Goal: Transaction & Acquisition: Book appointment/travel/reservation

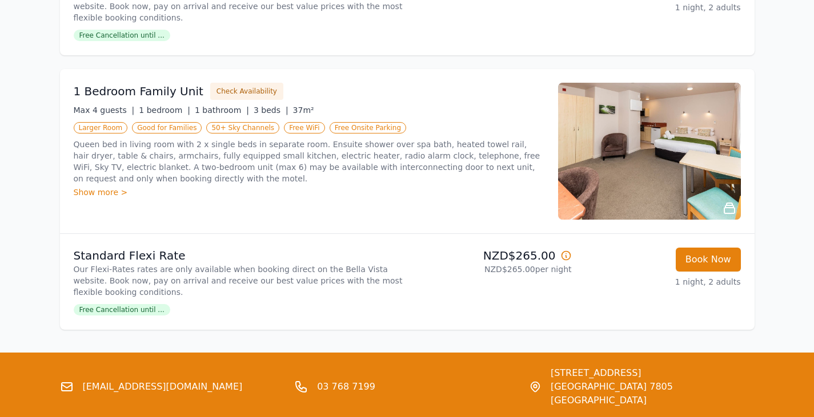
scroll to position [1099, 0]
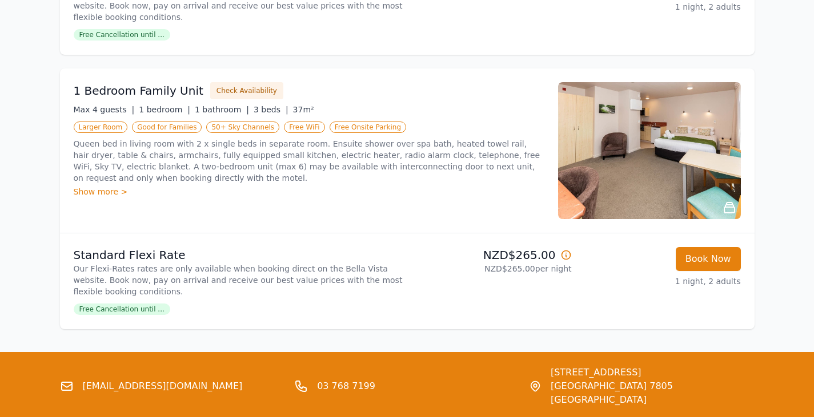
click at [598, 151] on img at bounding box center [649, 150] width 183 height 137
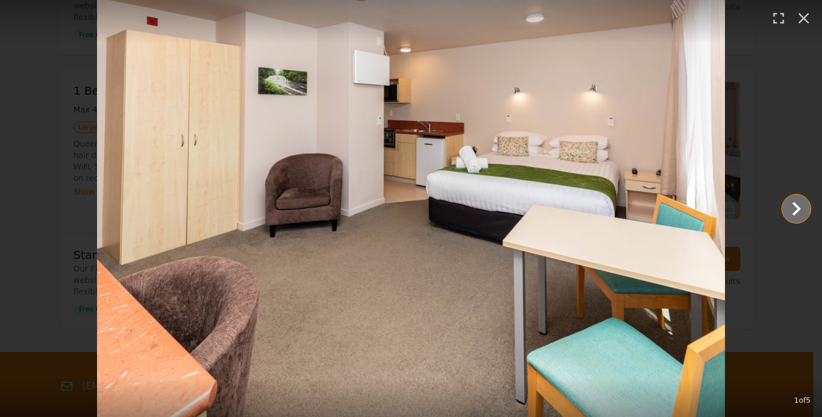
click at [804, 203] on icon "Show slide 2 of 5" at bounding box center [796, 208] width 27 height 27
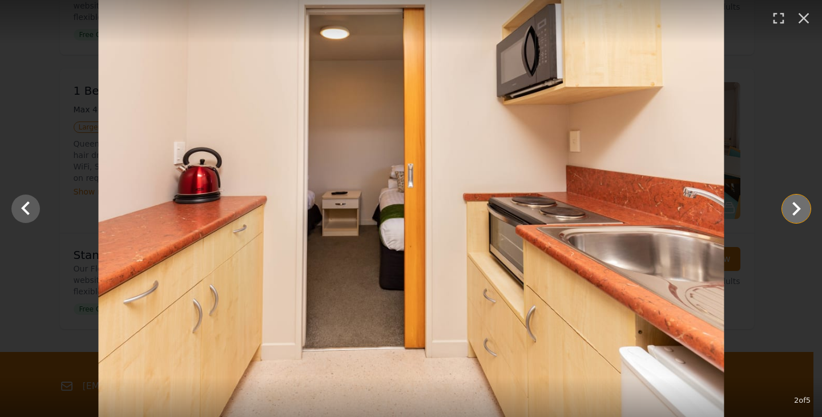
click at [804, 203] on icon "Show slide 3 of 5" at bounding box center [796, 208] width 27 height 27
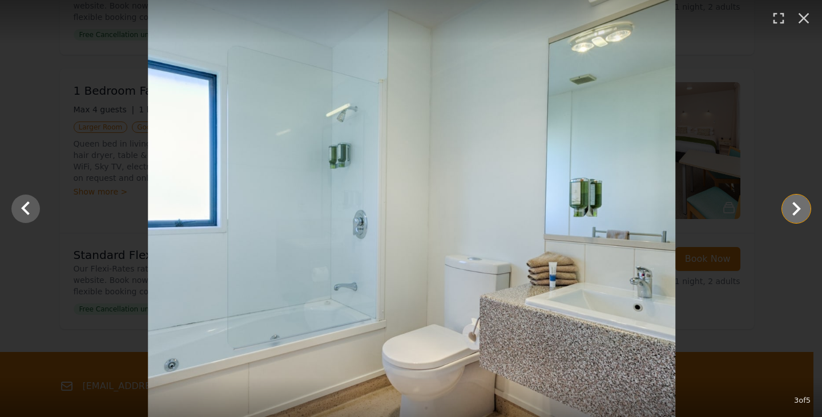
click at [804, 203] on icon "Show slide 4 of 5" at bounding box center [796, 208] width 27 height 27
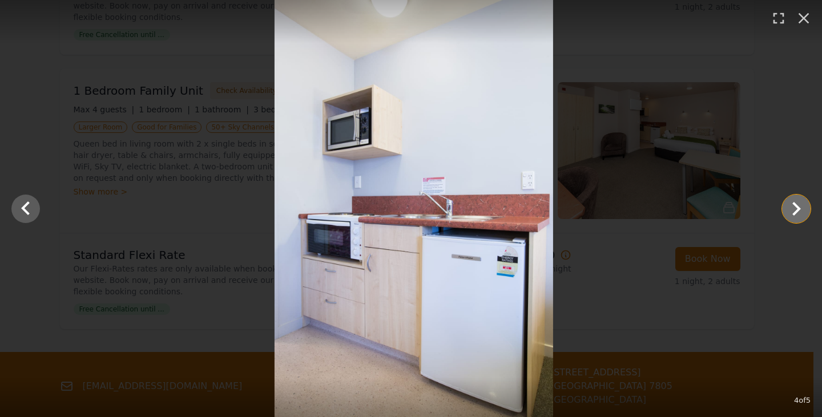
click at [804, 203] on icon "Show slide 5 of 5" at bounding box center [796, 208] width 27 height 27
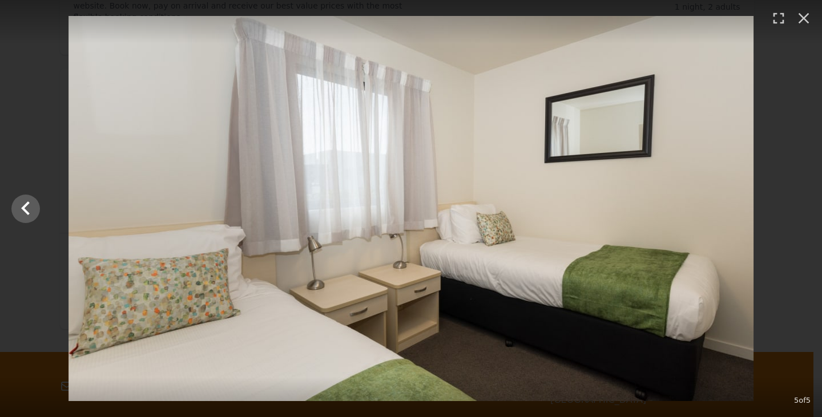
click at [804, 203] on div at bounding box center [411, 208] width 822 height 385
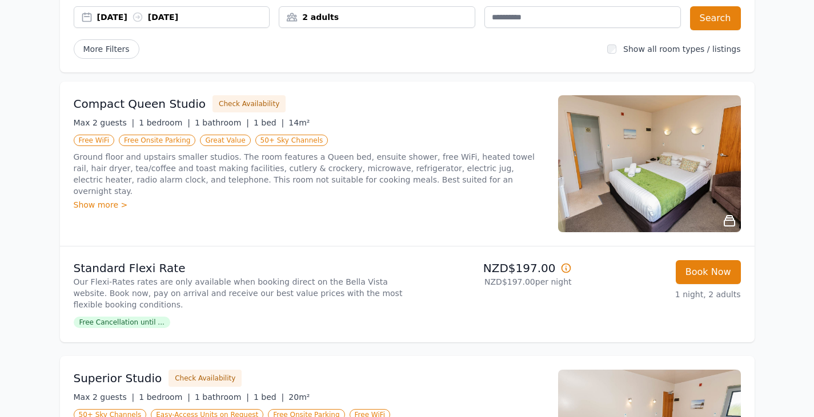
scroll to position [139, 0]
click at [704, 154] on img at bounding box center [649, 164] width 183 height 137
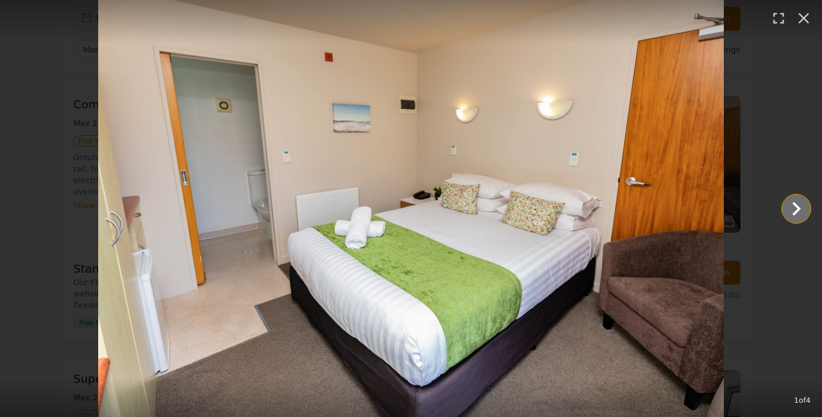
click at [807, 208] on icon "Show slide 2 of 4" at bounding box center [796, 208] width 27 height 27
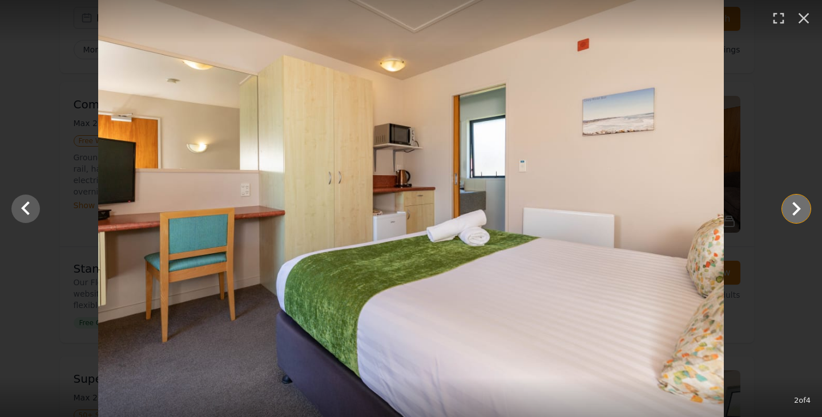
click at [807, 208] on icon "Show slide 3 of 4" at bounding box center [796, 208] width 27 height 27
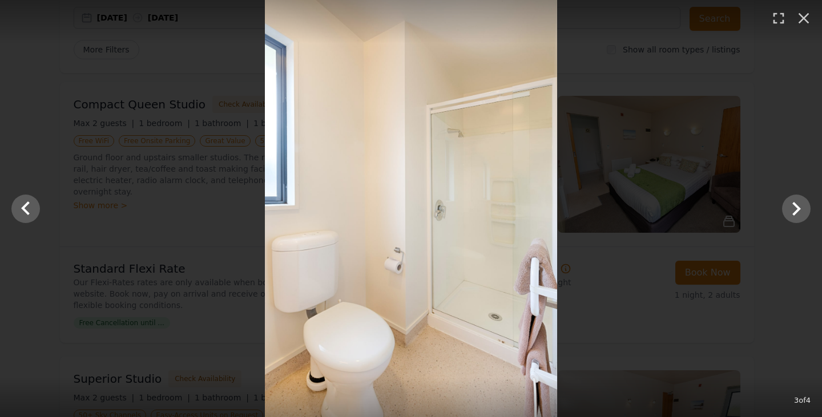
click at [775, 161] on div at bounding box center [411, 208] width 822 height 417
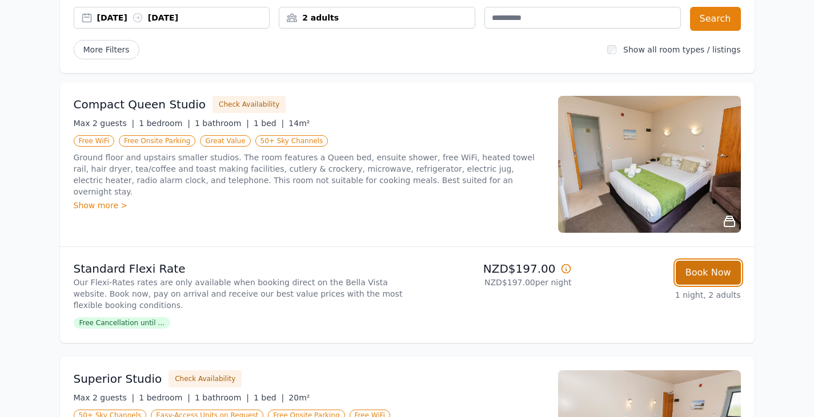
click at [725, 266] on button "Book Now" at bounding box center [707, 273] width 65 height 24
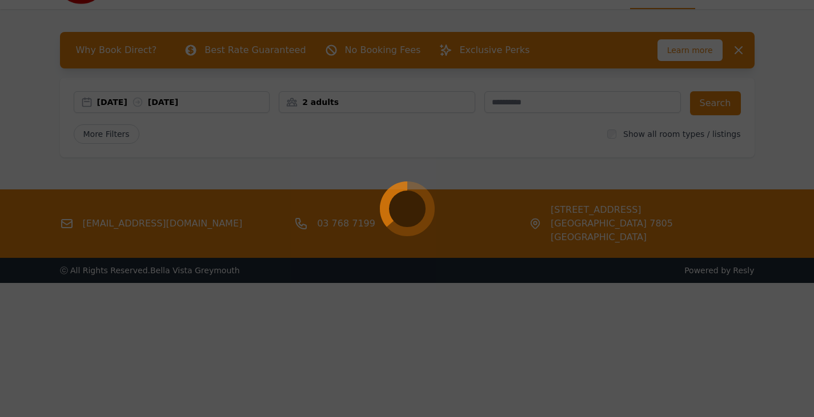
scroll to position [55, 0]
select select "**"
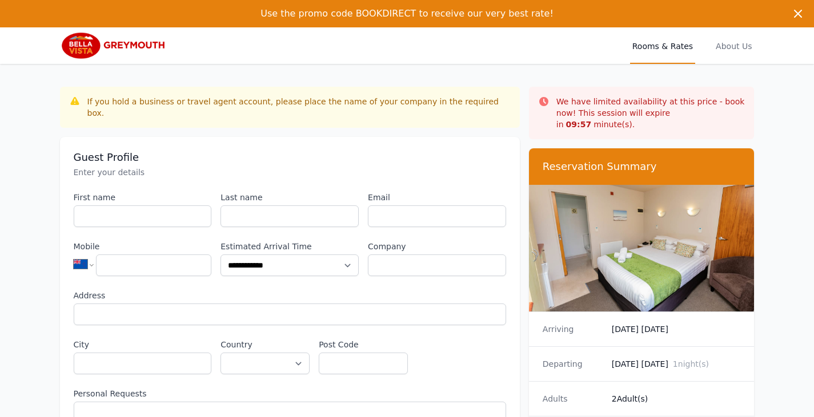
scroll to position [55, 0]
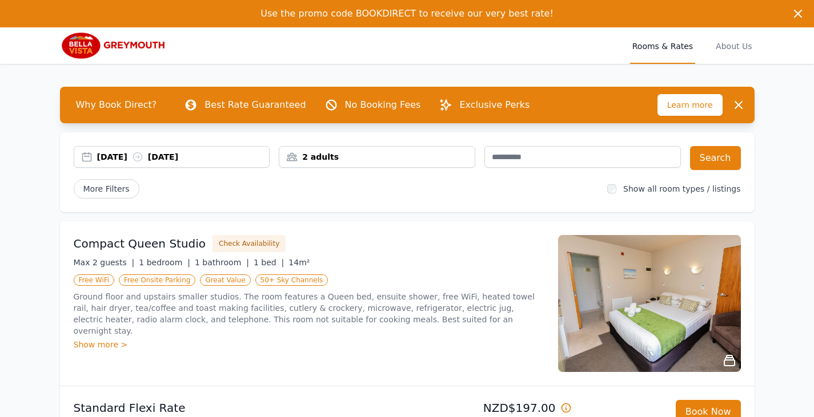
click at [375, 161] on div "2 adults" at bounding box center [376, 156] width 195 height 11
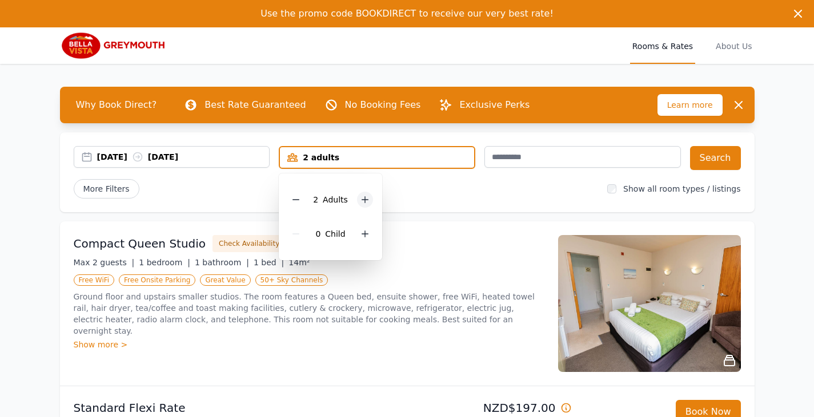
click at [364, 202] on icon at bounding box center [364, 199] width 9 height 9
click at [365, 233] on icon at bounding box center [364, 234] width 9 height 9
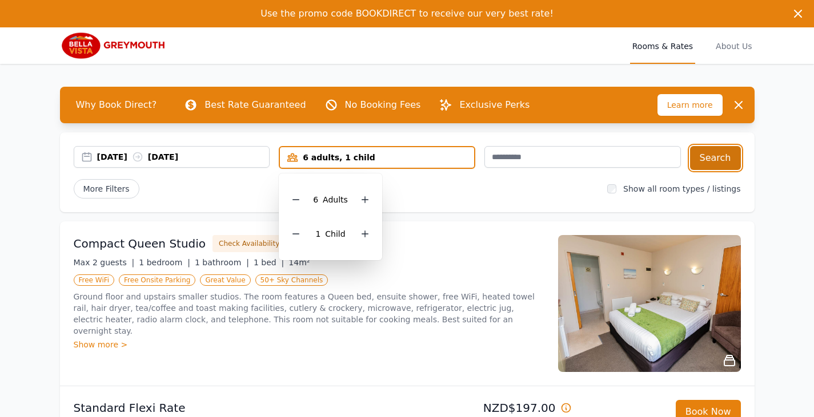
click at [704, 160] on button "Search" at bounding box center [715, 158] width 51 height 24
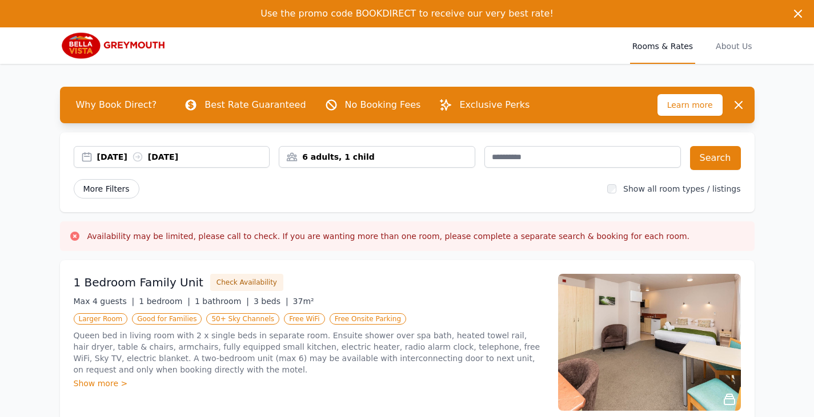
click at [120, 187] on span "More Filters" at bounding box center [107, 188] width 66 height 19
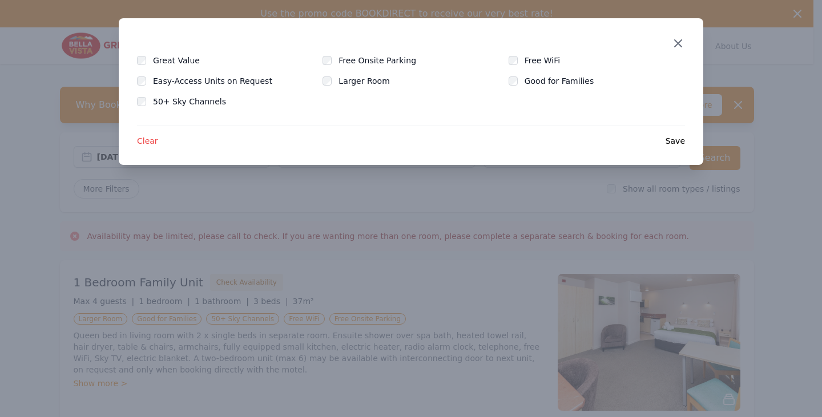
click at [678, 44] on icon "button" at bounding box center [678, 43] width 7 height 7
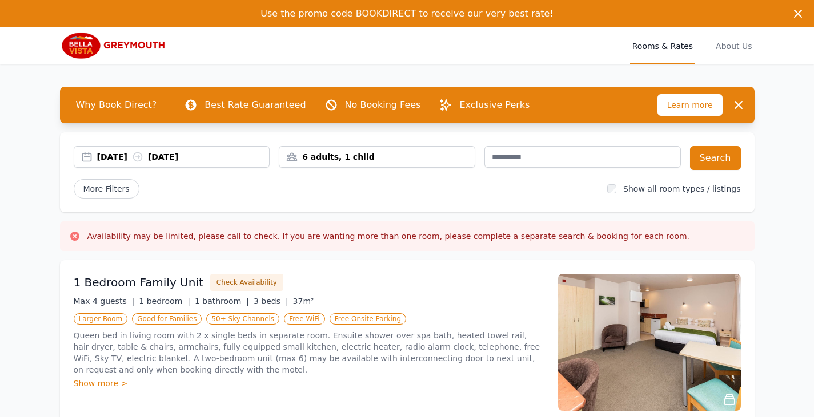
click at [386, 158] on div "6 adults, 1 child" at bounding box center [376, 156] width 195 height 11
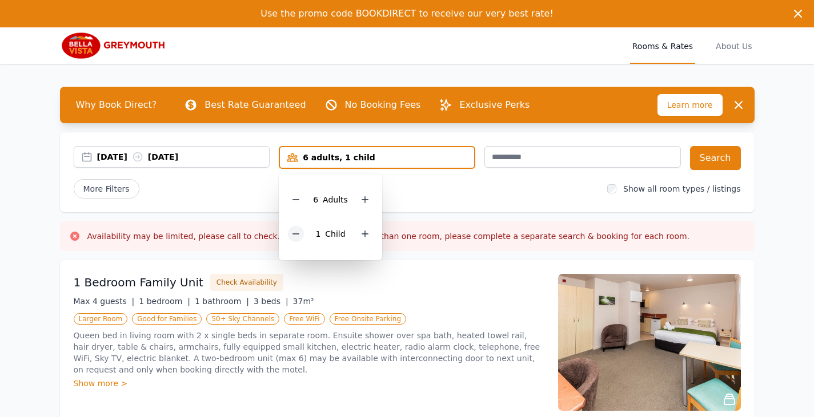
click at [299, 234] on icon at bounding box center [296, 234] width 6 height 0
click at [297, 198] on icon at bounding box center [295, 199] width 9 height 9
click at [715, 158] on button "Search" at bounding box center [715, 158] width 51 height 24
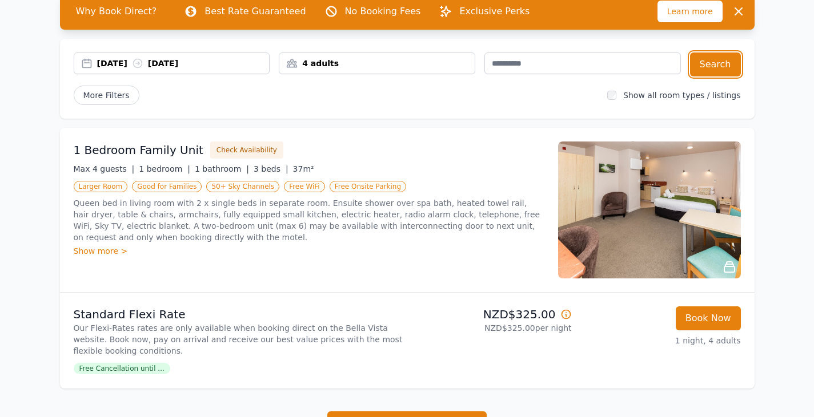
scroll to position [92, 0]
